Goal: Check status: Check status

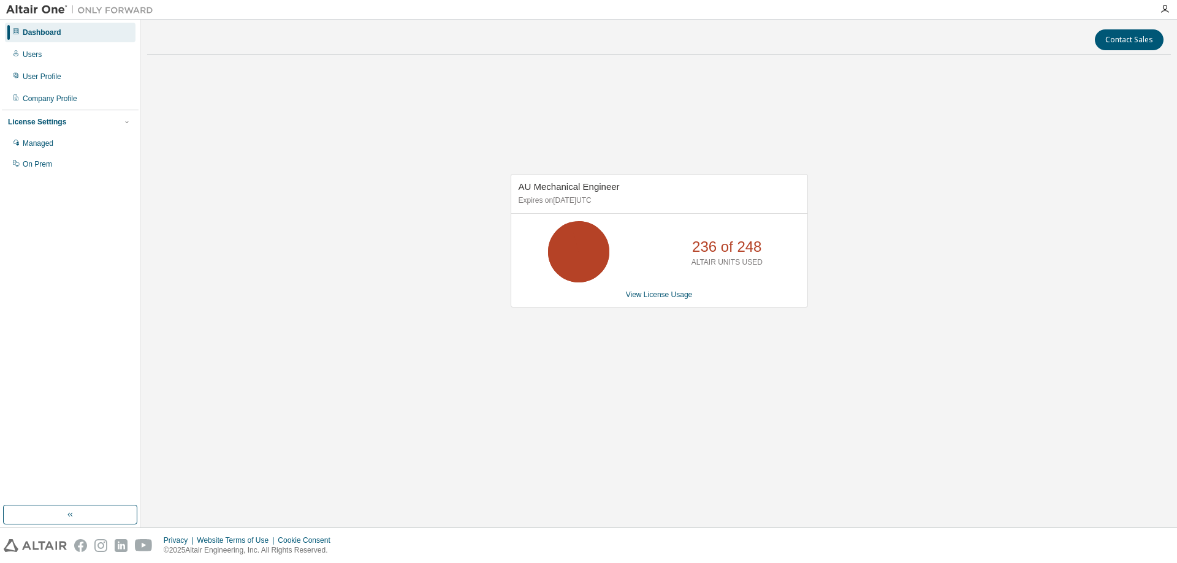
click at [551, 384] on div "AU Mechanical Engineer Expires on [DATE] UTC 236 of 248 ALTAIR UNITS USED View …" at bounding box center [659, 247] width 1024 height 366
